Goal: Find specific page/section: Find specific page/section

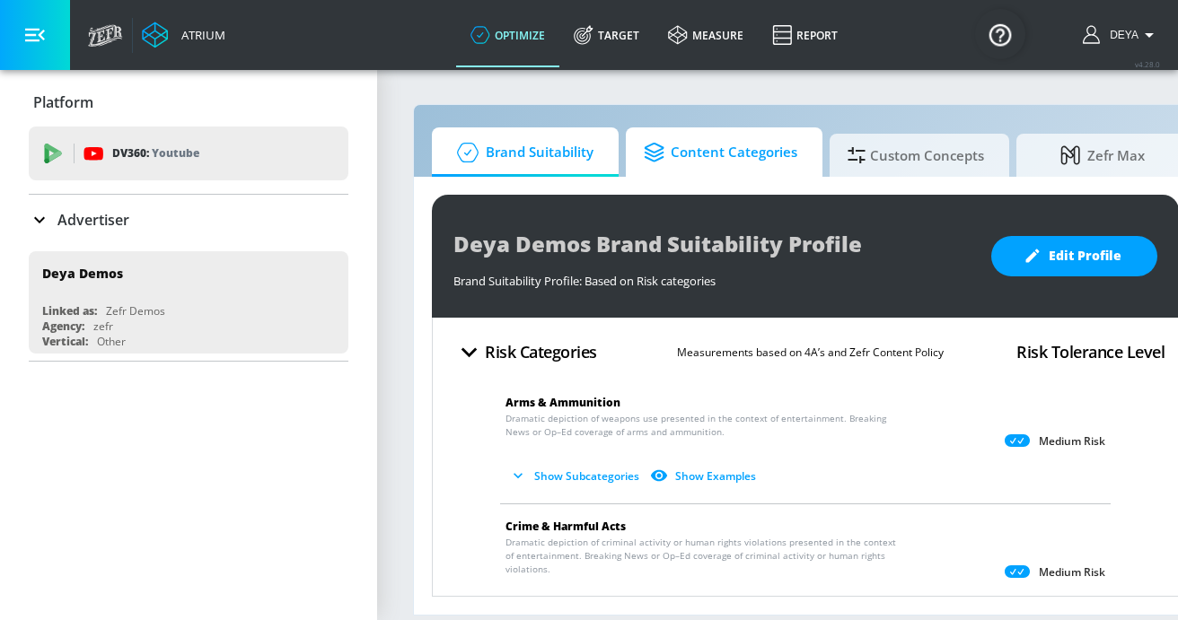
click at [682, 163] on span "Content Categories" at bounding box center [721, 152] width 154 height 43
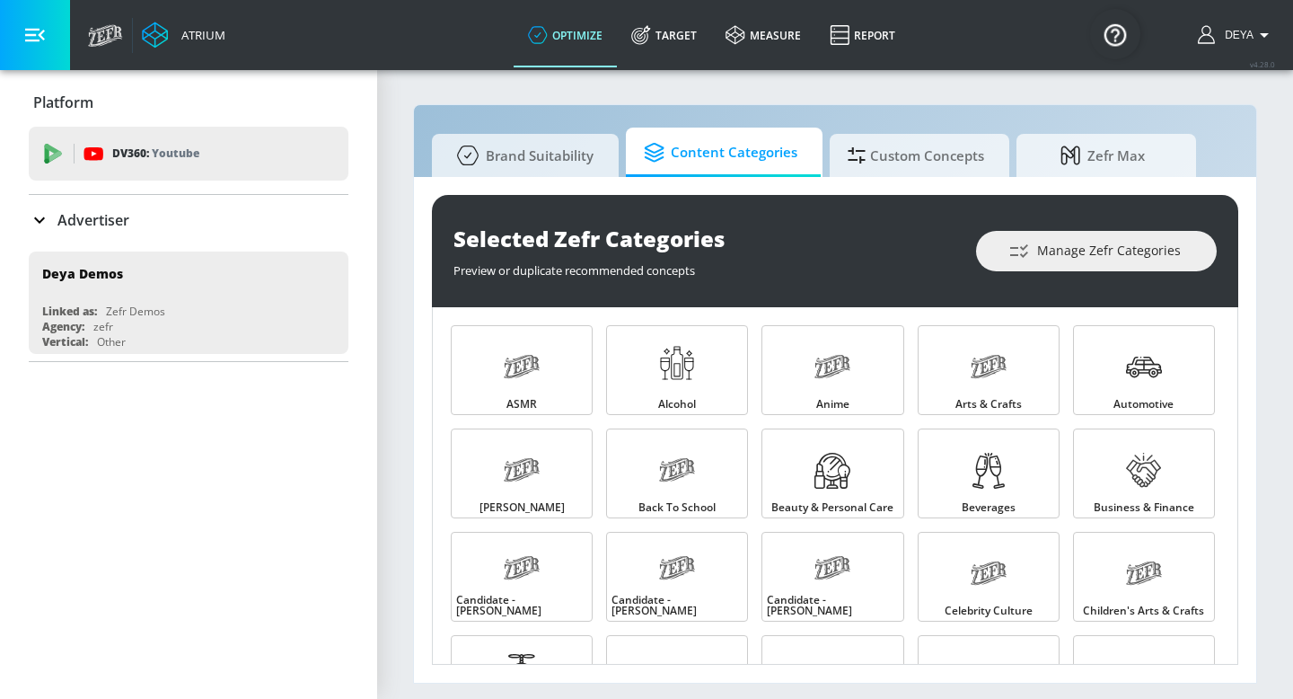
click at [398, 422] on section "Brand Suitability Content Categories Custom Concepts Zefr Max Selected Zefr Cat…" at bounding box center [835, 383] width 916 height 630
click at [416, 405] on div "Selected Zefr Categories Preview or duplicate recommended concepts Manage Zefr …" at bounding box center [835, 430] width 842 height 506
click at [418, 403] on div "Selected Zefr Categories Preview or duplicate recommended concepts Manage Zefr …" at bounding box center [835, 430] width 842 height 506
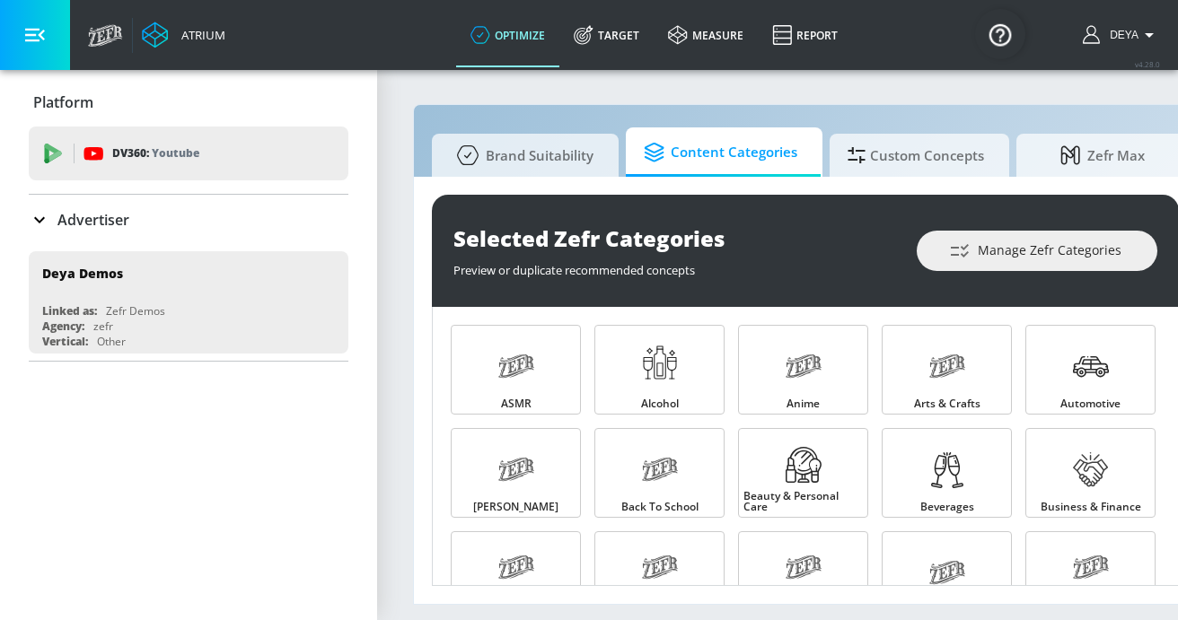
click at [724, 230] on div "Selected Zefr Categories" at bounding box center [675, 239] width 445 height 30
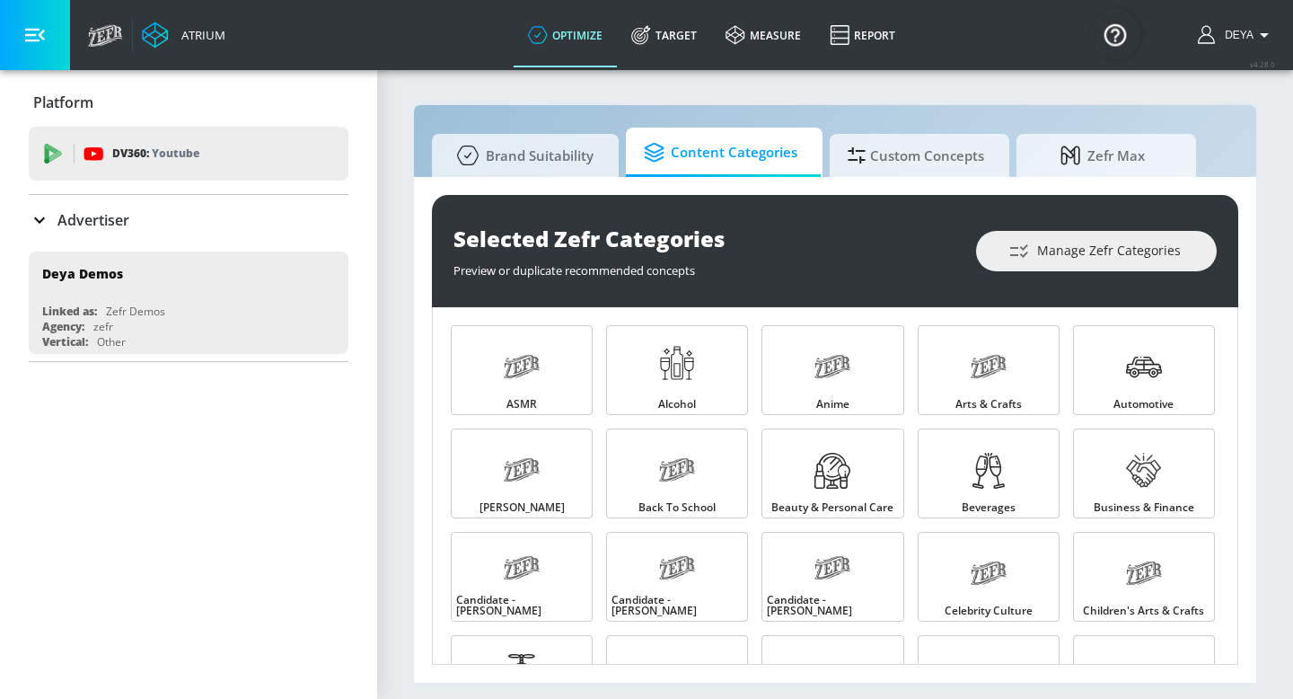
click at [1177, 195] on section "Brand Suitability Content Categories Custom Concepts Zefr Max Selected Zefr Cat…" at bounding box center [835, 383] width 916 height 630
click at [415, 214] on div "Selected Zefr Categories Preview or duplicate recommended concepts Manage Zefr …" at bounding box center [835, 430] width 842 height 506
click at [363, 215] on div "Platform DV360: Youtube DV360: Youtube Advertiser Sort By A-Z asc ​ Deya Demos …" at bounding box center [188, 219] width 377 height 299
click at [399, 174] on section "Brand Suitability Content Categories Custom Concepts Zefr Max Selected Zefr Cat…" at bounding box center [835, 383] width 916 height 630
click at [398, 174] on section "Brand Suitability Content Categories Custom Concepts Zefr Max Selected Zefr Cat…" at bounding box center [835, 383] width 916 height 630
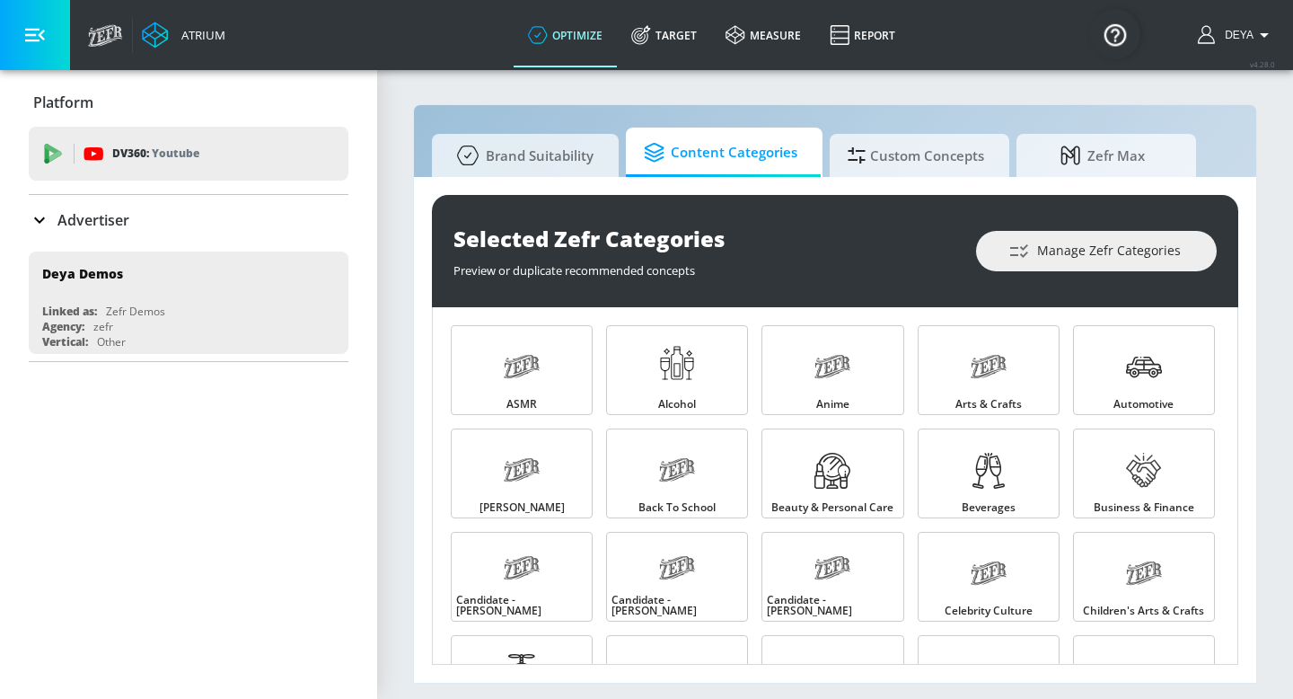
click at [398, 174] on section "Brand Suitability Content Categories Custom Concepts Zefr Max Selected Zefr Cat…" at bounding box center [835, 383] width 916 height 630
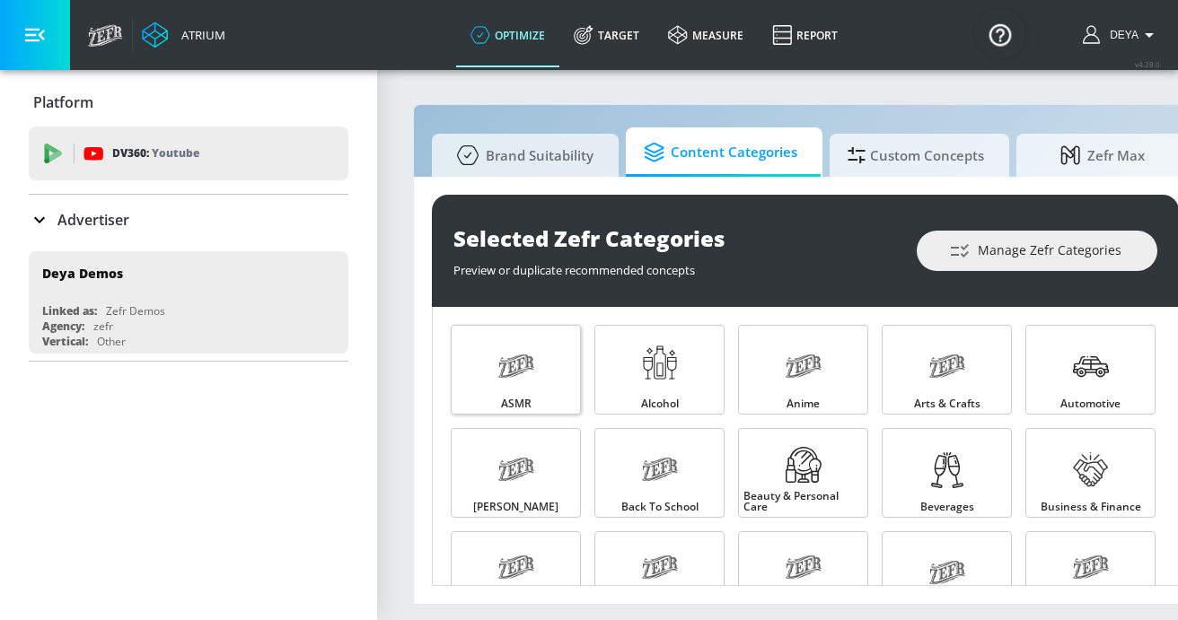
click at [521, 358] on icon at bounding box center [516, 366] width 36 height 23
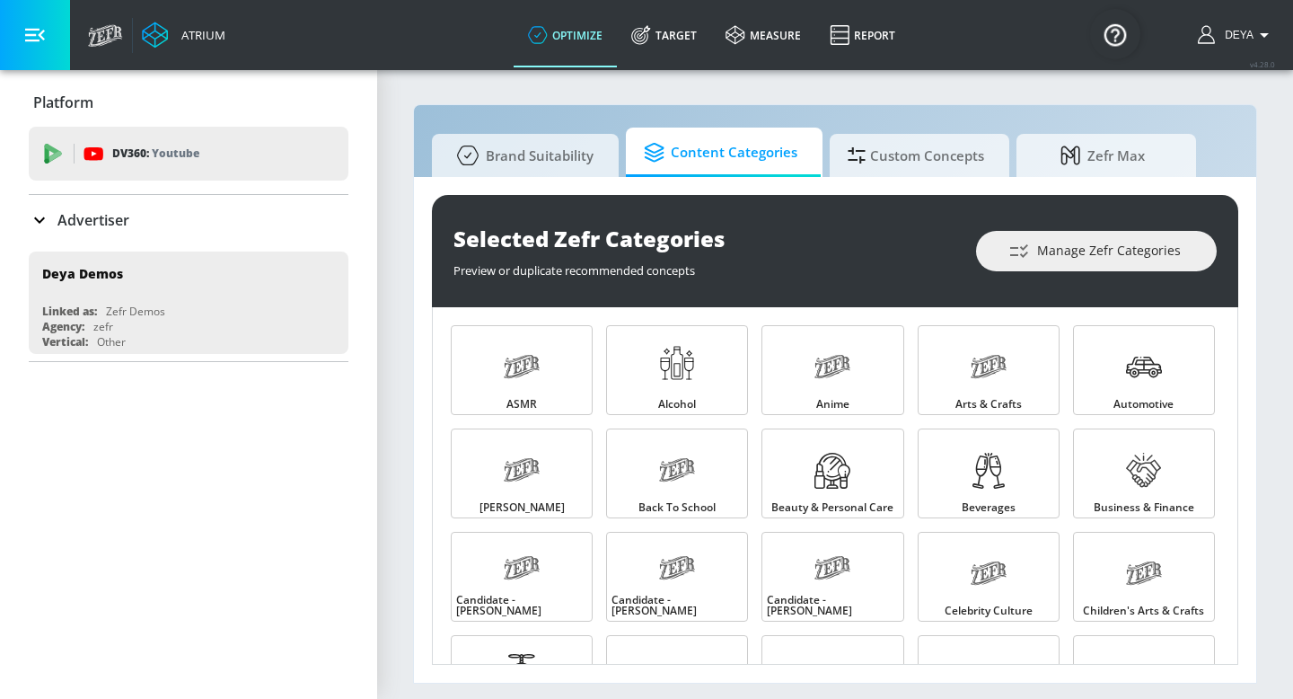
click at [426, 417] on div "Selected Zefr Categories Preview or duplicate recommended concepts Manage Zefr …" at bounding box center [835, 430] width 842 height 506
click at [242, 549] on div "Platform DV360: Youtube DV360: Youtube Advertiser Sort By A-Z asc ​ Deya Demos …" at bounding box center [188, 384] width 377 height 629
click at [427, 506] on div "Selected Zefr Categories Preview or duplicate recommended concepts Manage Zefr …" at bounding box center [835, 430] width 842 height 506
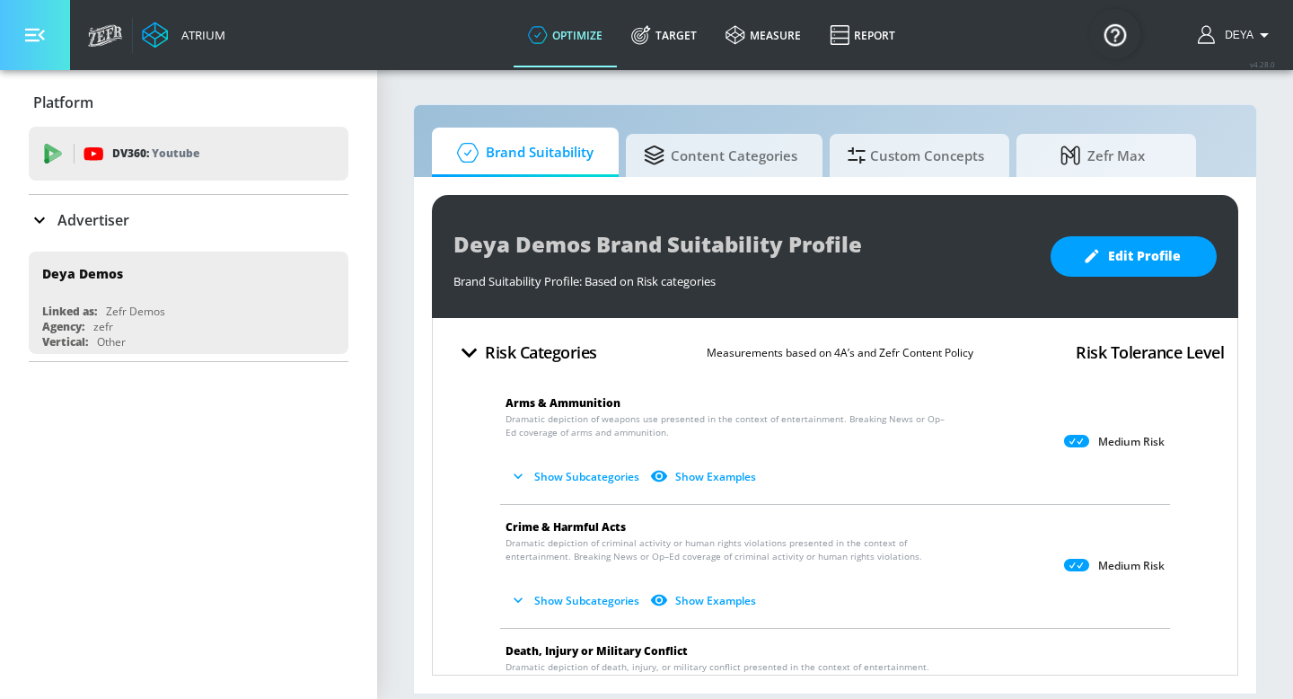
click at [50, 28] on button "button" at bounding box center [35, 35] width 70 height 70
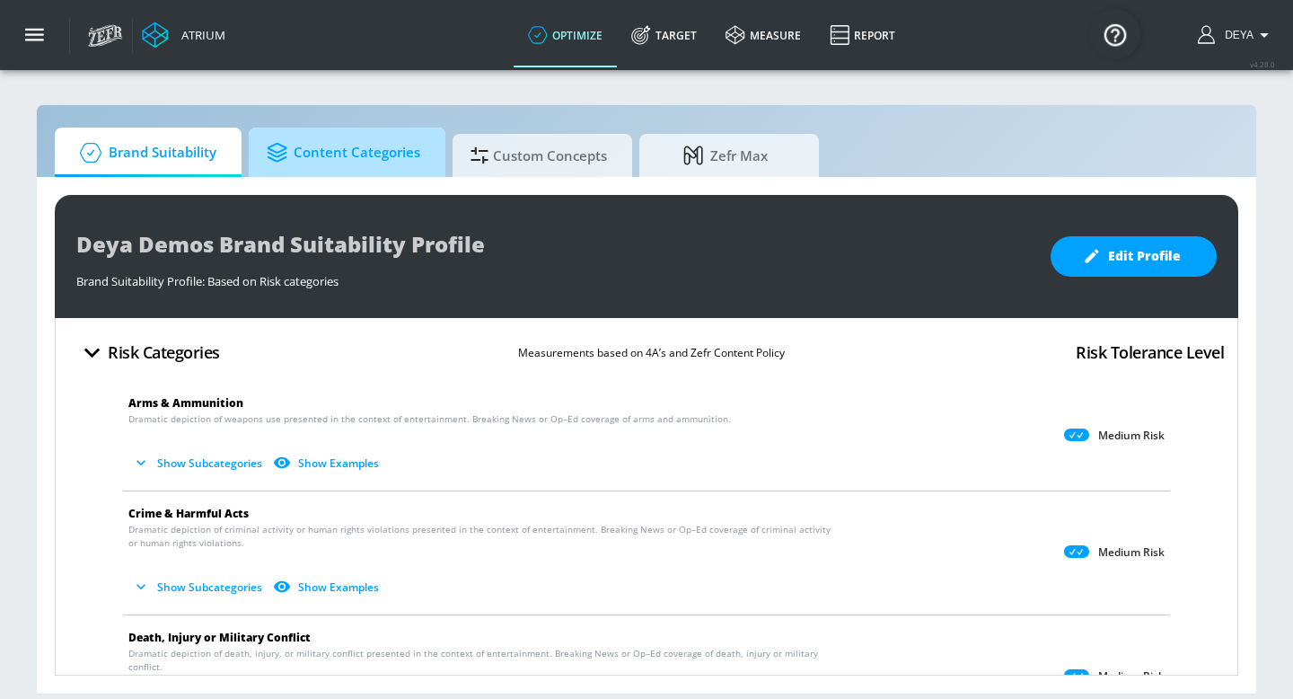
click at [330, 160] on span "Content Categories" at bounding box center [344, 152] width 154 height 43
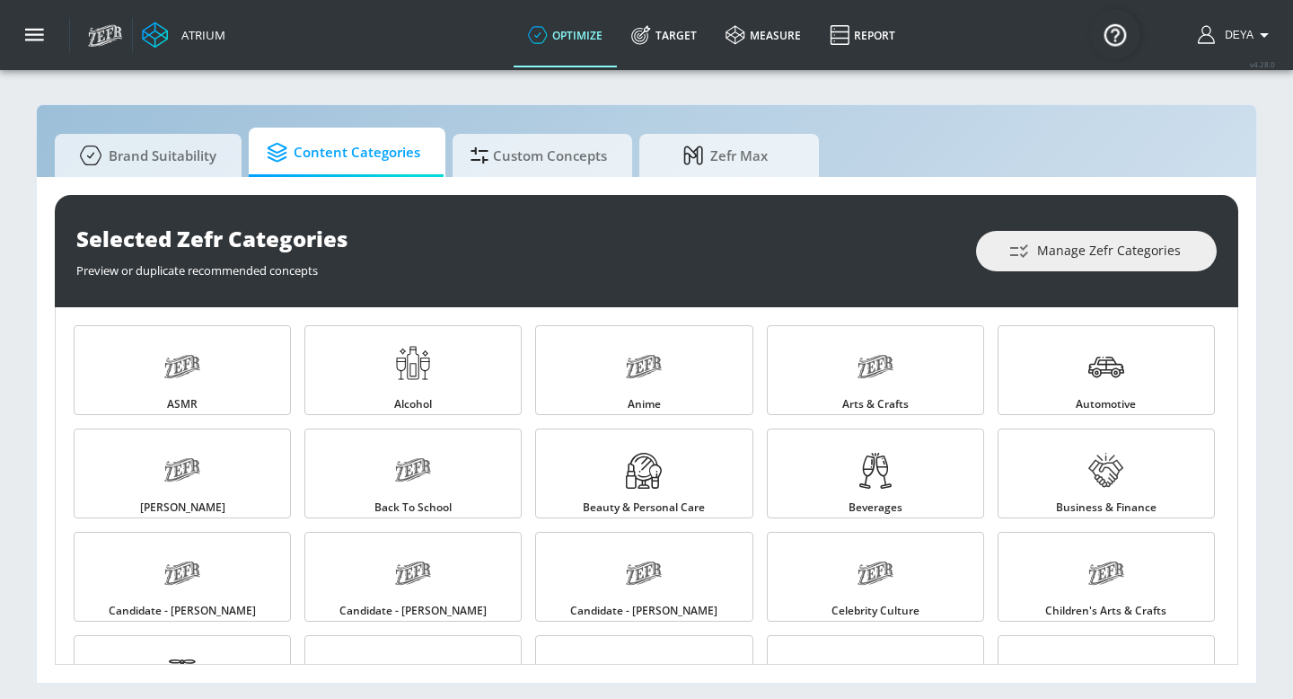
click at [943, 129] on div "Brand Suitability Content Categories Custom Concepts Zefr Max" at bounding box center [646, 152] width 1183 height 49
click at [22, 39] on button "button" at bounding box center [35, 35] width 70 height 70
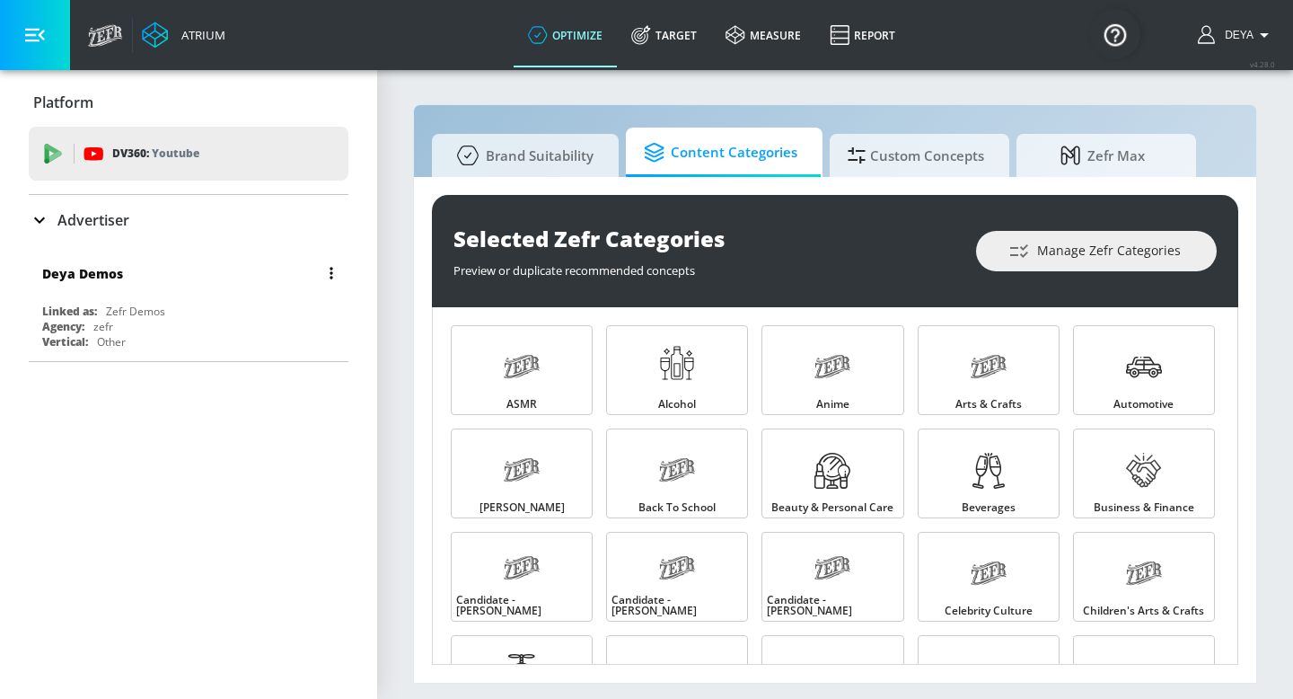
click at [110, 308] on div "Zefr Demos" at bounding box center [135, 310] width 59 height 15
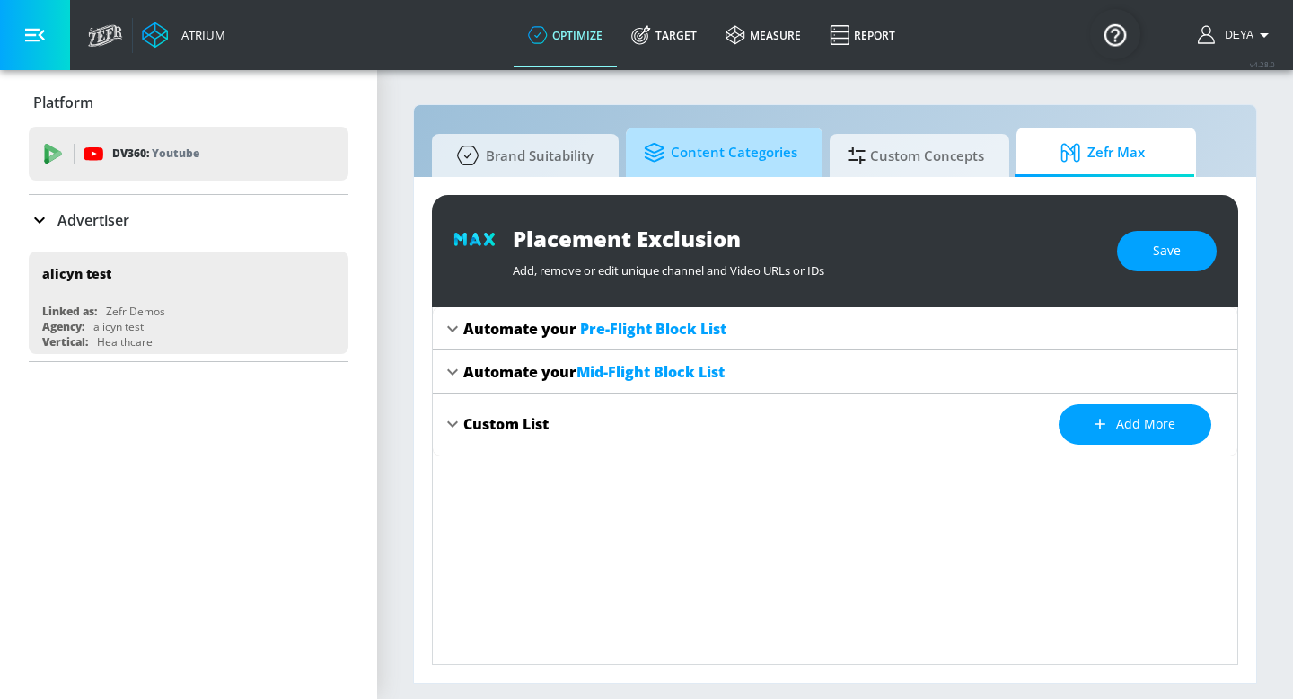
click at [682, 154] on span "Content Categories" at bounding box center [721, 152] width 154 height 43
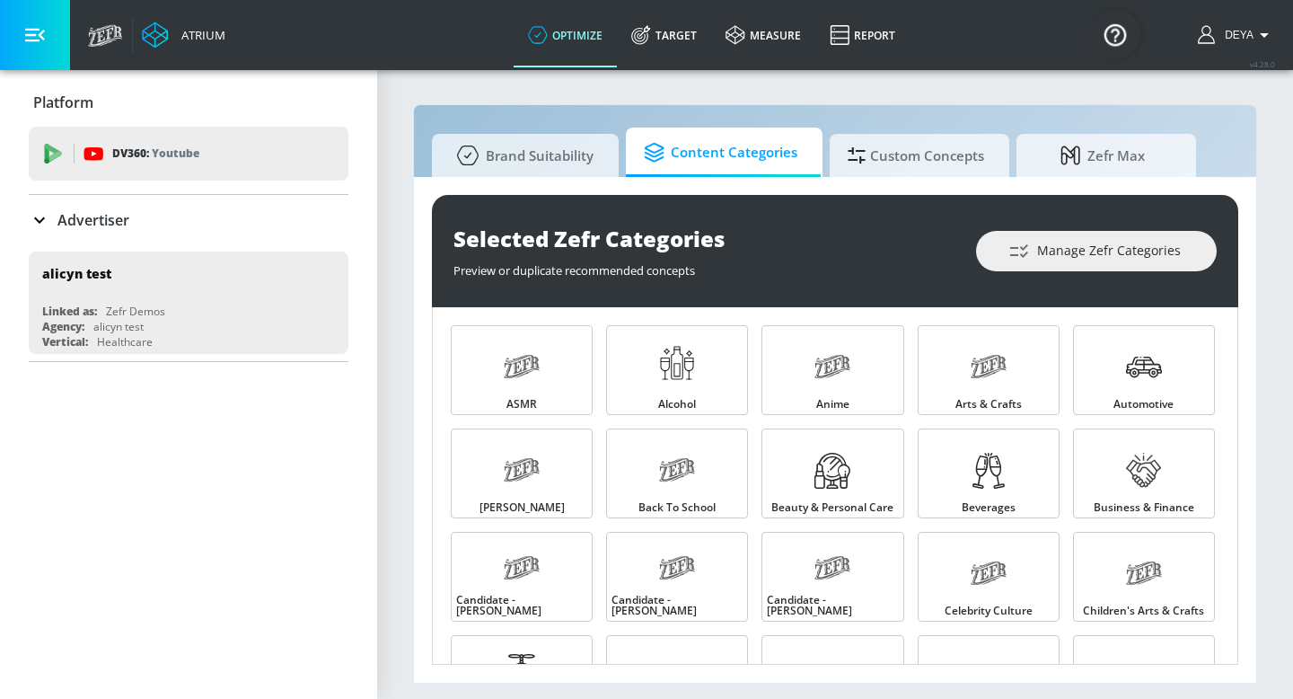
click at [1253, 329] on div "Selected Zefr Categories Preview or duplicate recommended concepts Manage Zefr …" at bounding box center [835, 430] width 842 height 506
click at [1271, 319] on section "Brand Suitability Content Categories Custom Concepts Zefr Max Selected Zefr Cat…" at bounding box center [835, 383] width 916 height 630
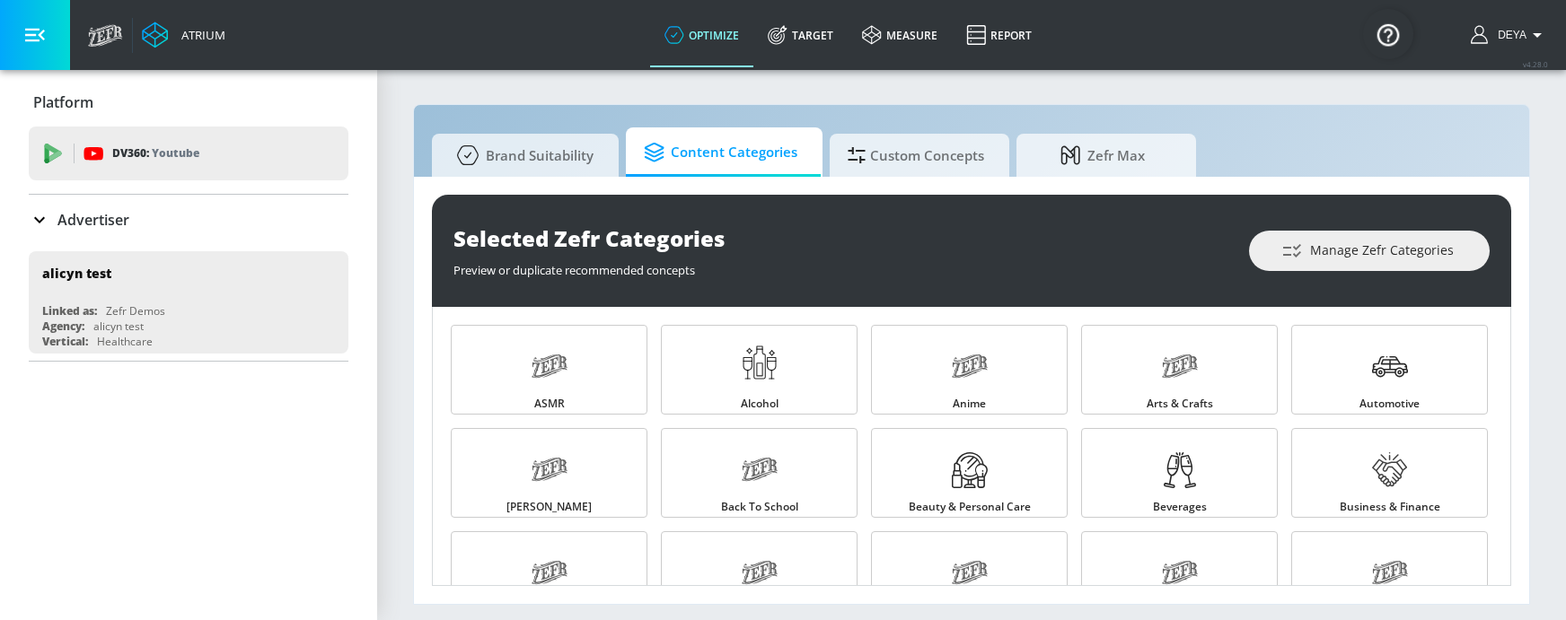
click at [1292, 131] on section "Brand Suitability Content Categories Custom Concepts Zefr Max Selected Zefr Cat…" at bounding box center [971, 344] width 1189 height 552
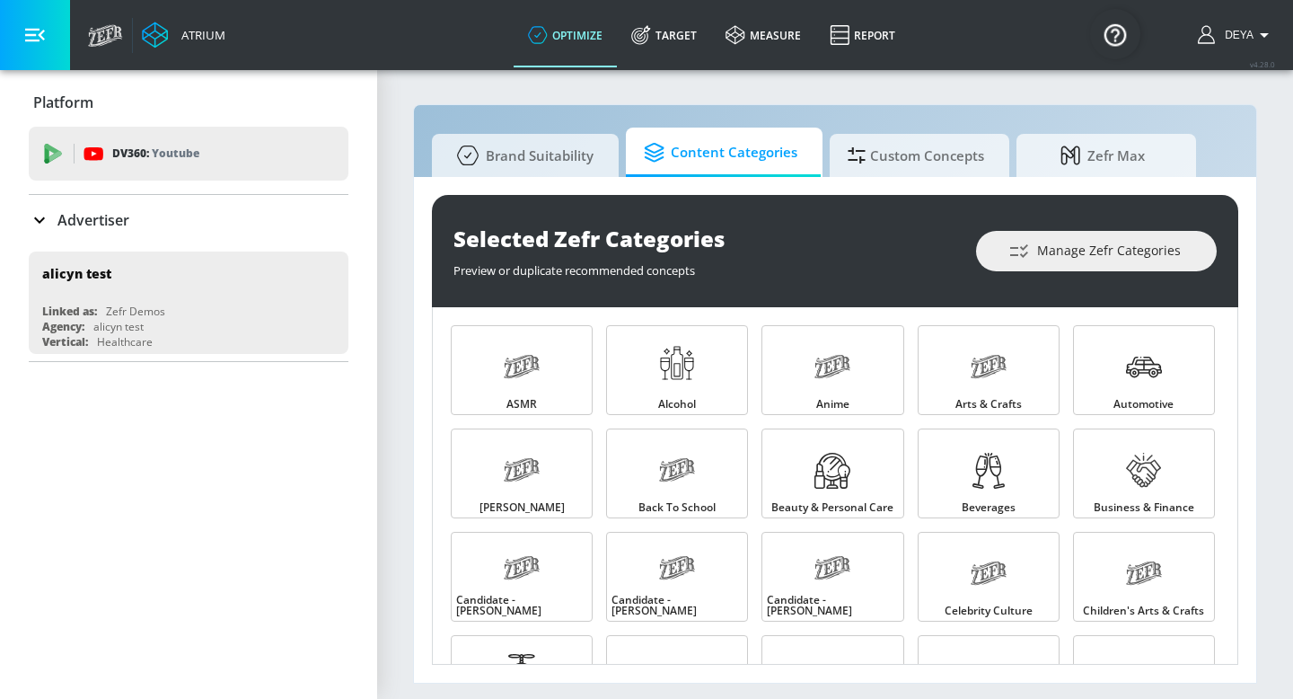
click at [427, 112] on div "Brand Suitability Content Categories Custom Concepts Zefr Max Selected Zefr Cat…" at bounding box center [835, 393] width 844 height 579
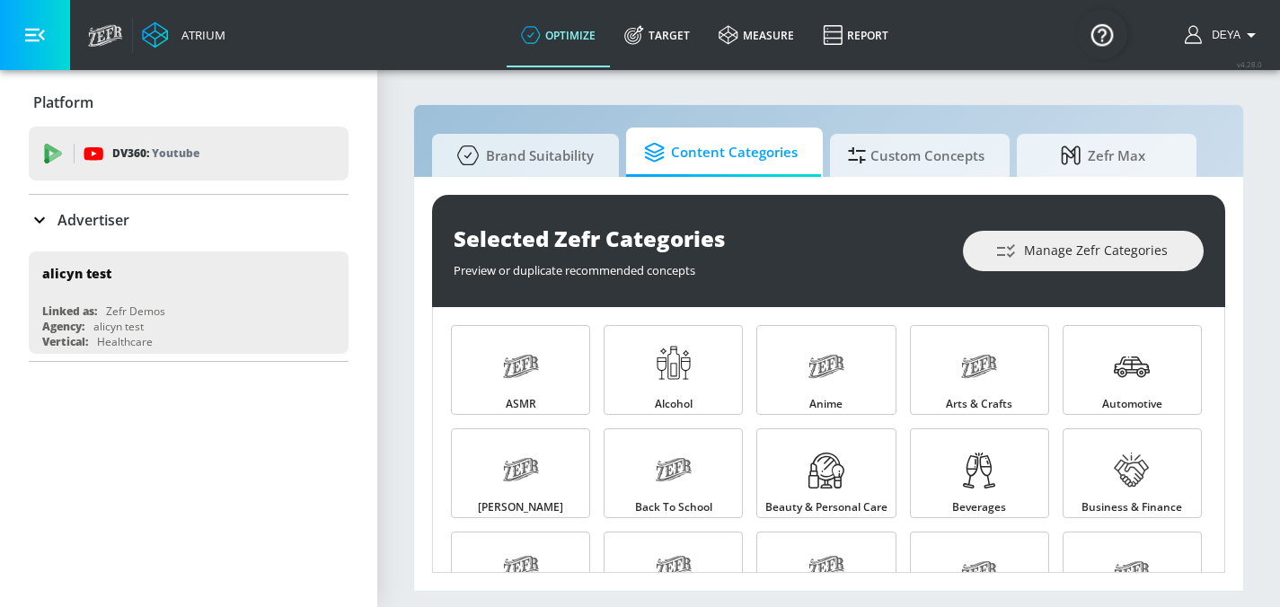
click at [75, 220] on p "Advertiser" at bounding box center [93, 220] width 72 height 20
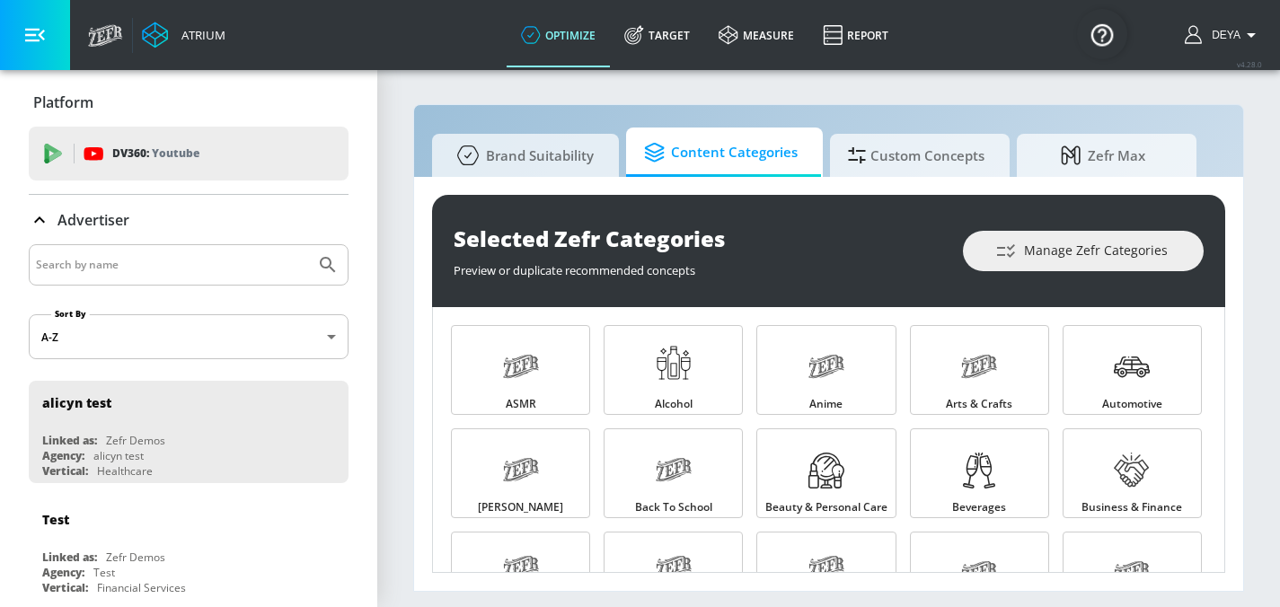
click at [119, 268] on input "Search by name" at bounding box center [172, 264] width 272 height 23
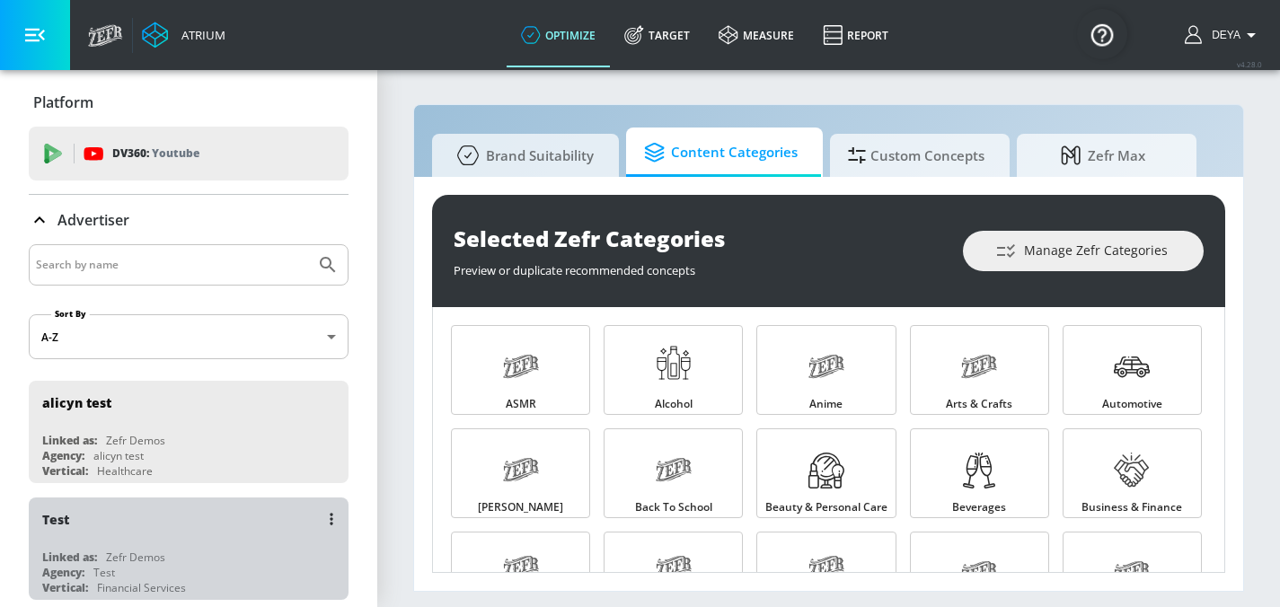
click at [124, 532] on div "Test" at bounding box center [193, 518] width 302 height 43
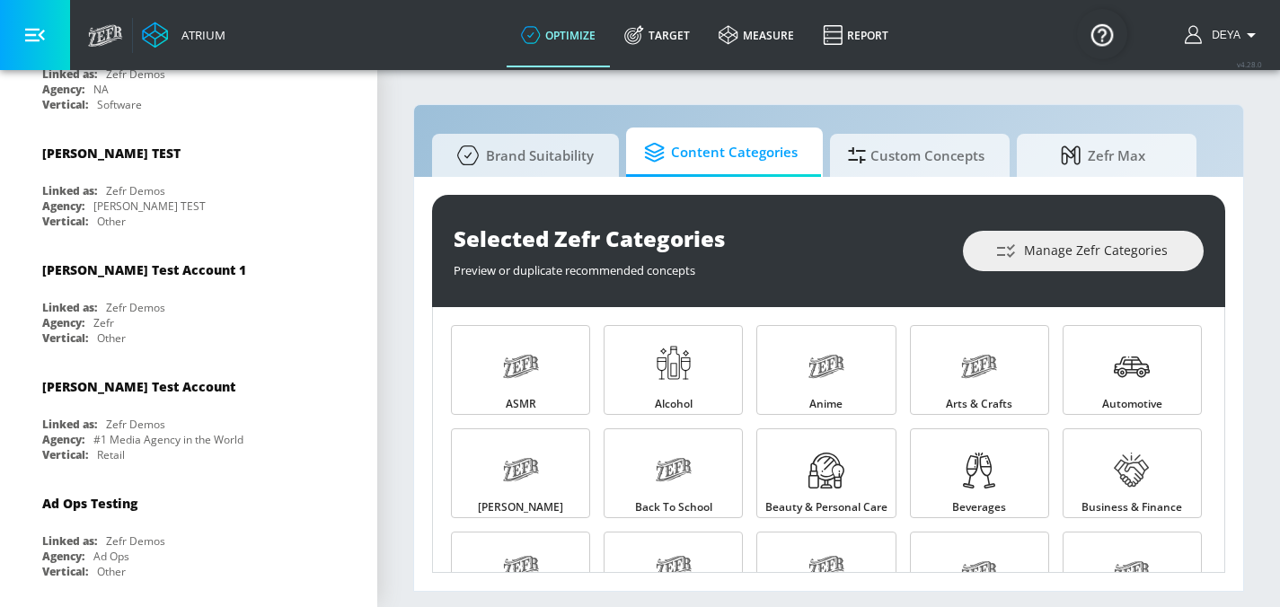
scroll to position [718, 0]
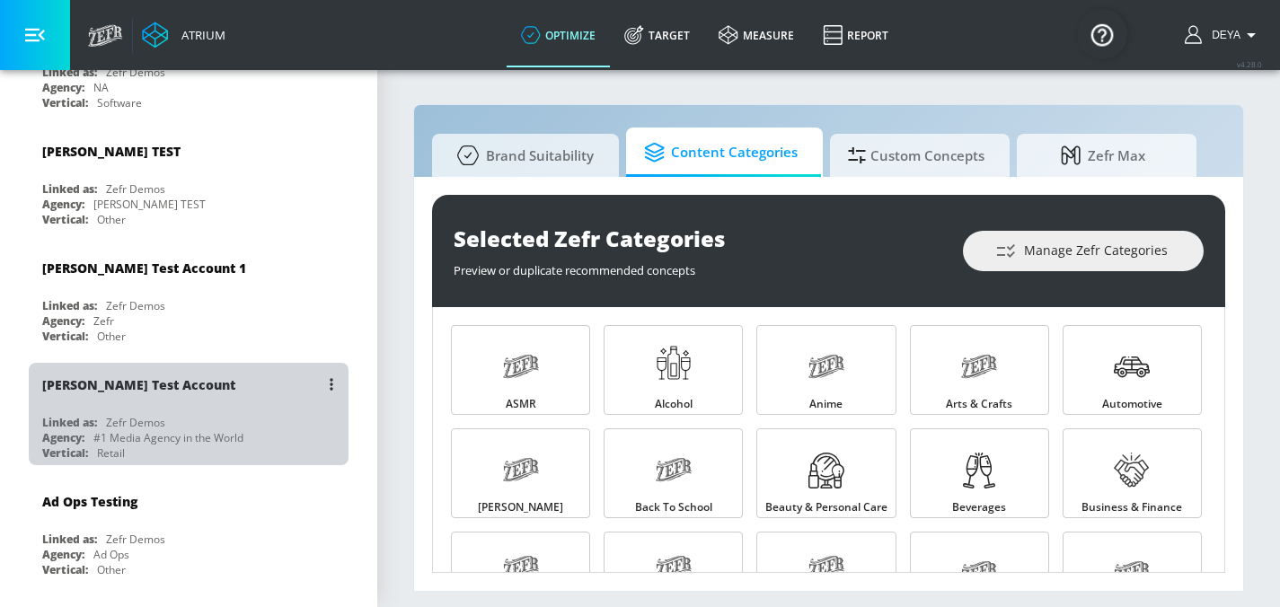
click at [219, 430] on div "#1 Media Agency in the World" at bounding box center [168, 437] width 150 height 15
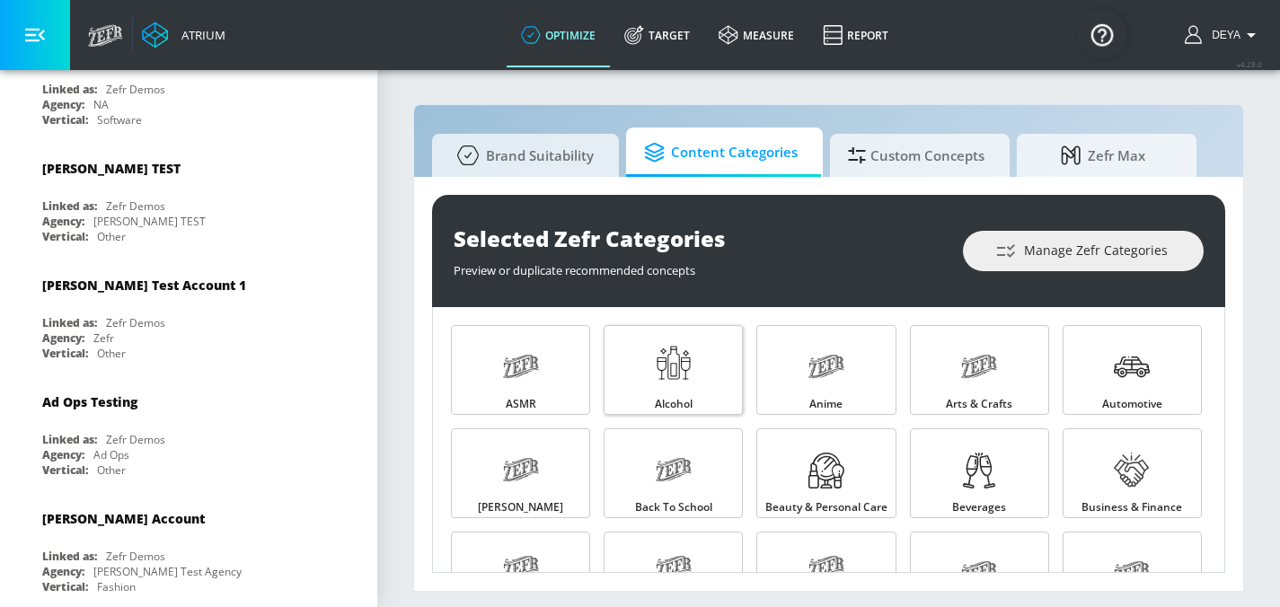
scroll to position [826, 0]
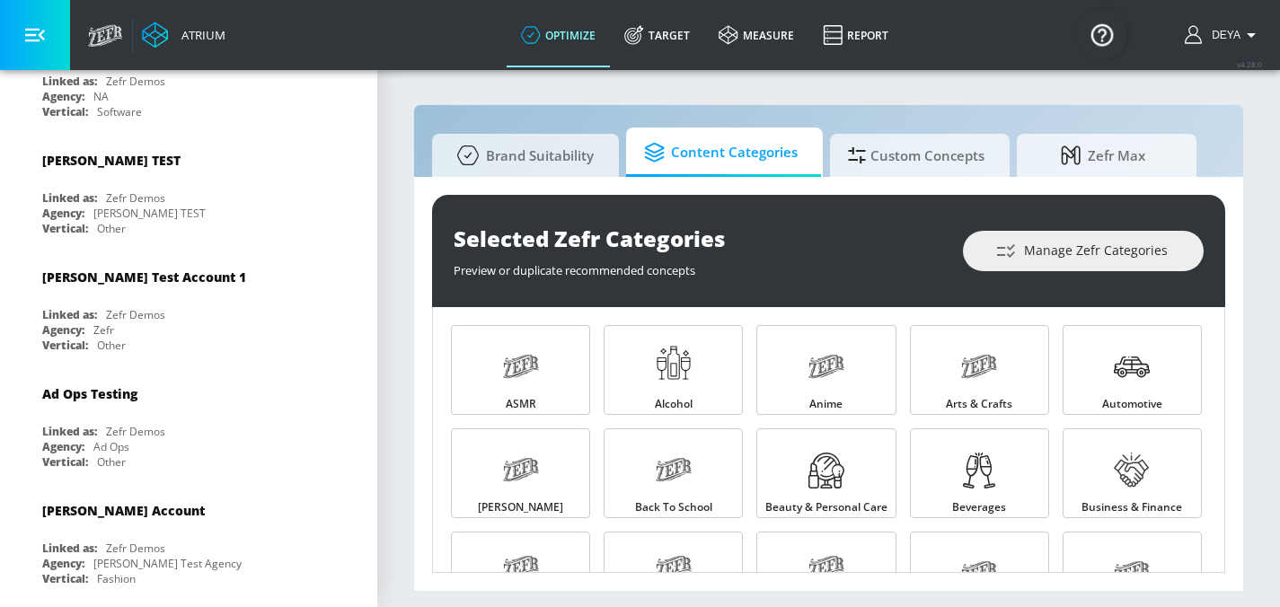
click at [410, 303] on section "Brand Suitability Content Categories Custom Concepts Zefr Max Selected Zefr Cat…" at bounding box center [828, 337] width 902 height 539
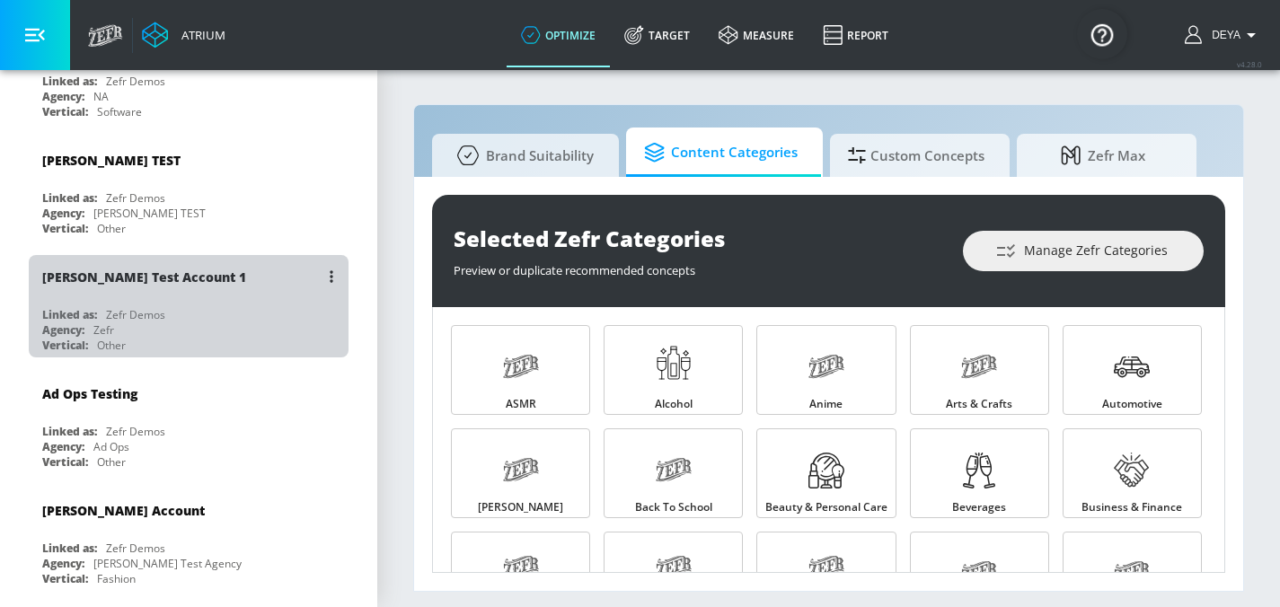
click at [167, 294] on div "[PERSON_NAME] Test Account 1 Linked as: Zefr Demos Agency: Zefr Vertical: Other" at bounding box center [189, 306] width 320 height 102
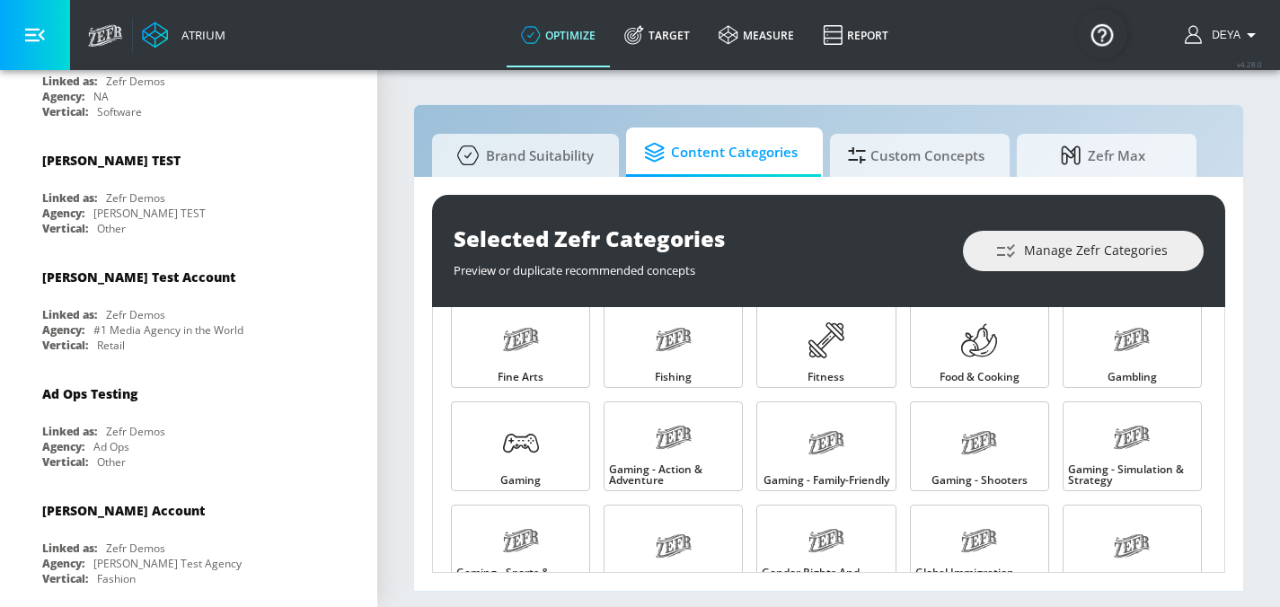
scroll to position [682, 0]
